Goal: Task Accomplishment & Management: Manage account settings

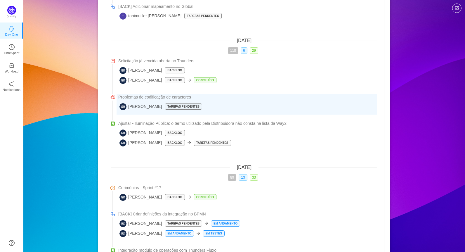
scroll to position [409, 0]
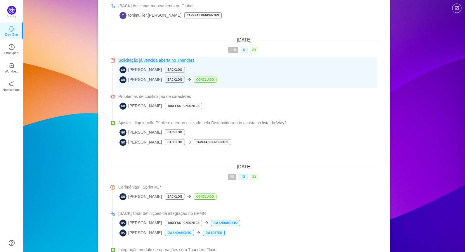
click at [172, 61] on span "Solicitação já vencida aberta no Thunders" at bounding box center [156, 60] width 76 height 6
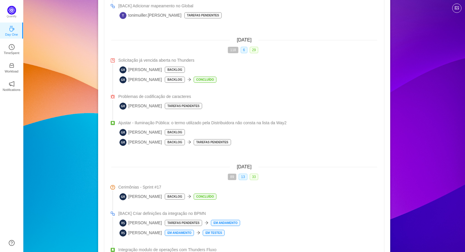
scroll to position [380, 0]
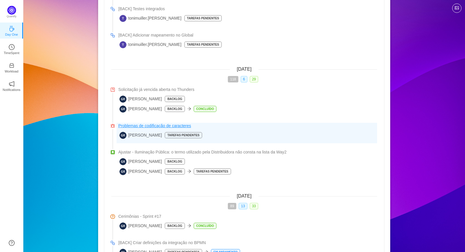
click at [155, 127] on span "Problemas de codificação de caracteres" at bounding box center [154, 126] width 73 height 6
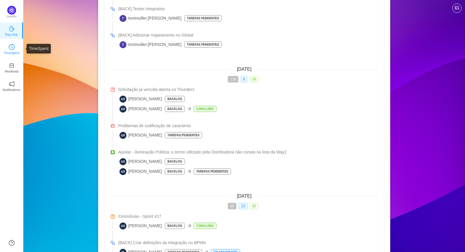
click at [13, 47] on icon "icon: clock-circle" at bounding box center [12, 47] width 6 height 6
click at [12, 47] on icon "icon: clock-circle" at bounding box center [12, 47] width 6 height 6
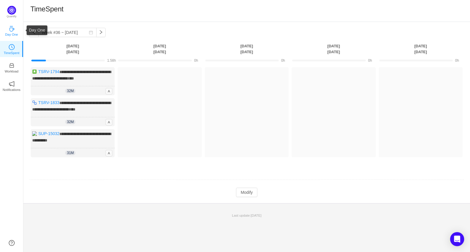
click at [13, 32] on p "Day One" at bounding box center [11, 34] width 13 height 5
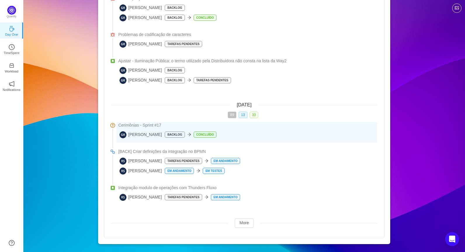
scroll to position [473, 0]
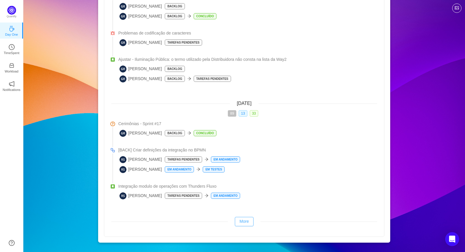
click at [247, 223] on button "More" at bounding box center [244, 221] width 19 height 9
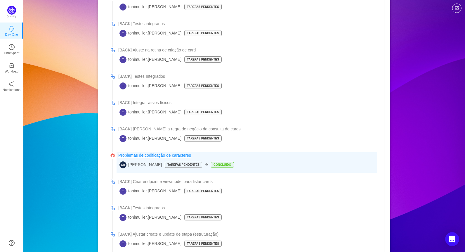
scroll to position [58, 0]
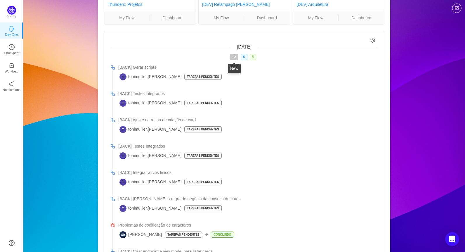
click at [233, 58] on span "13" at bounding box center [234, 57] width 8 height 6
click at [236, 58] on icon "icon: close" at bounding box center [237, 57] width 2 height 2
click at [234, 58] on span "13" at bounding box center [234, 57] width 8 height 6
click at [234, 58] on span "13" at bounding box center [234, 57] width 13 height 6
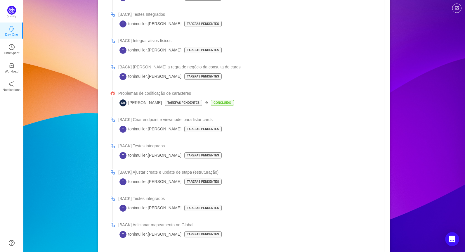
scroll to position [88, 0]
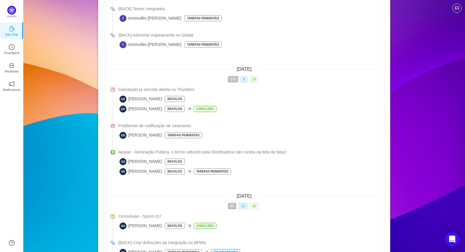
click at [245, 69] on span "[DATE]" at bounding box center [244, 69] width 15 height 5
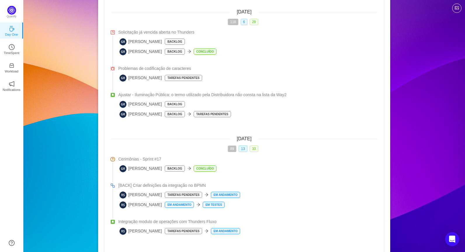
scroll to position [446, 0]
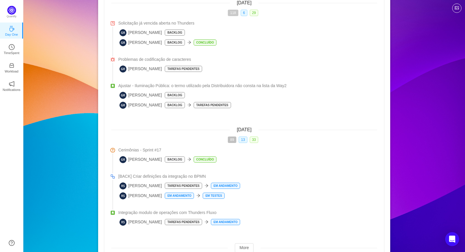
click at [235, 13] on span "118" at bounding box center [233, 13] width 11 height 6
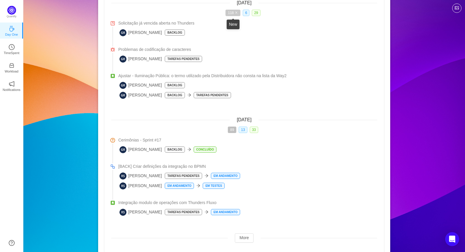
click at [231, 13] on span "118" at bounding box center [233, 13] width 15 height 6
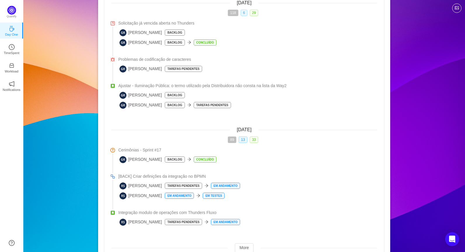
click at [246, 12] on span "6" at bounding box center [244, 13] width 7 height 6
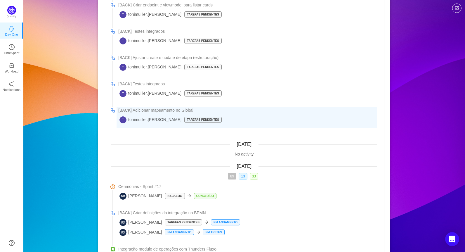
scroll to position [309, 0]
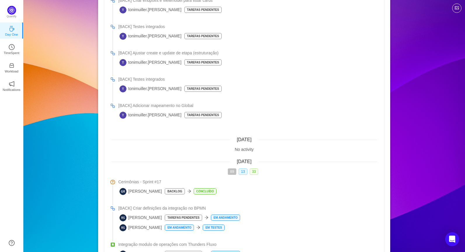
click at [244, 150] on div "No activity" at bounding box center [244, 149] width 266 height 6
click at [248, 139] on span "[DATE]" at bounding box center [244, 139] width 15 height 5
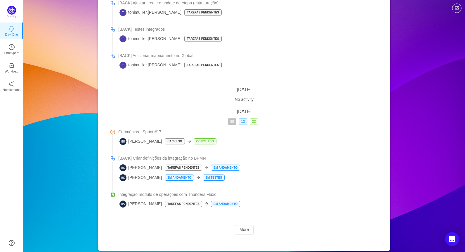
scroll to position [368, 0]
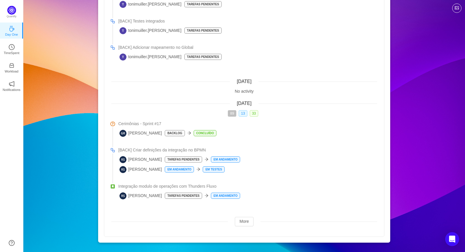
click at [244, 81] on span "[DATE]" at bounding box center [244, 81] width 15 height 5
click at [241, 115] on span "13" at bounding box center [243, 113] width 8 height 6
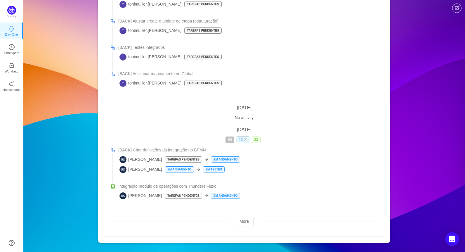
scroll to position [342, 0]
click at [247, 141] on icon "icon: close" at bounding box center [245, 139] width 3 height 3
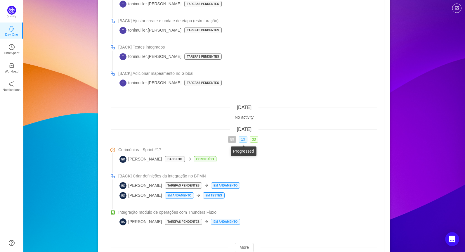
click at [247, 141] on span "13" at bounding box center [243, 139] width 8 height 6
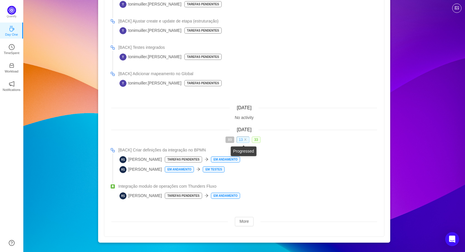
click at [247, 141] on icon "icon: close" at bounding box center [245, 139] width 3 height 3
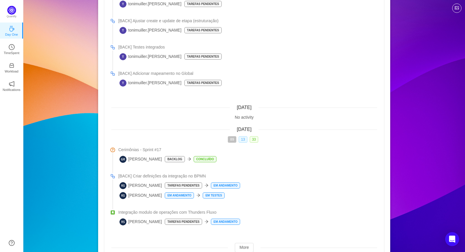
click at [249, 111] on div "[DATE] No activity" at bounding box center [244, 112] width 266 height 16
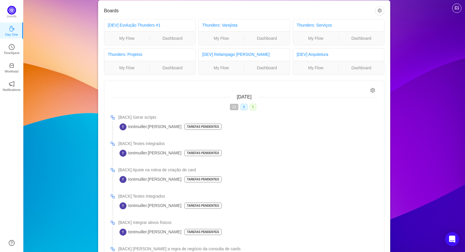
scroll to position [0, 0]
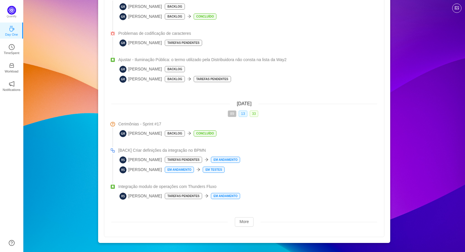
scroll to position [473, 0]
click at [247, 224] on button "More" at bounding box center [244, 221] width 19 height 9
click at [246, 223] on button "More" at bounding box center [244, 221] width 19 height 9
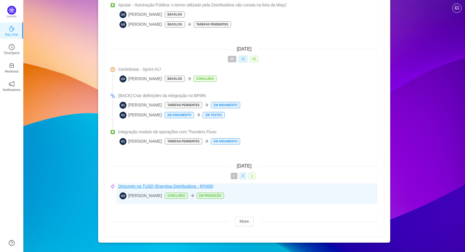
scroll to position [527, 0]
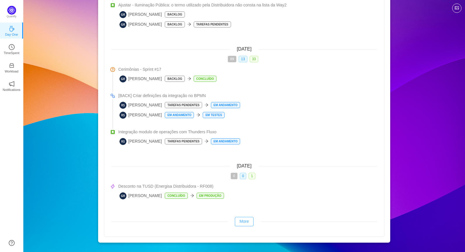
click at [245, 219] on button "More" at bounding box center [244, 221] width 19 height 9
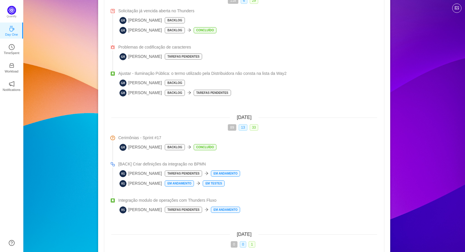
scroll to position [469, 0]
